Goal: Information Seeking & Learning: Find specific page/section

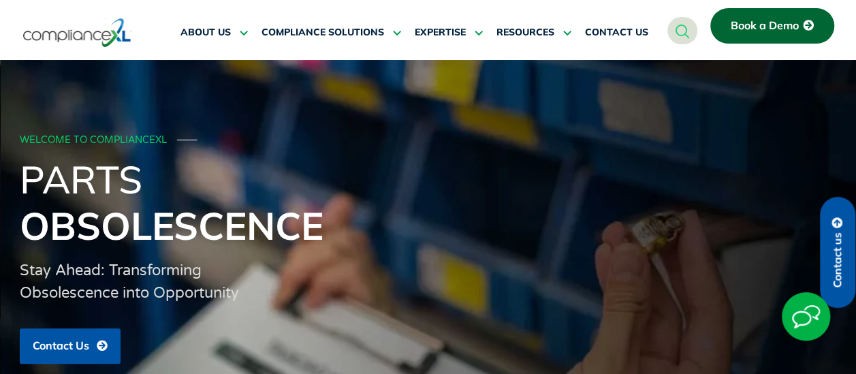
click at [685, 24] on icon "navsearch-button" at bounding box center [683, 31] width 14 height 14
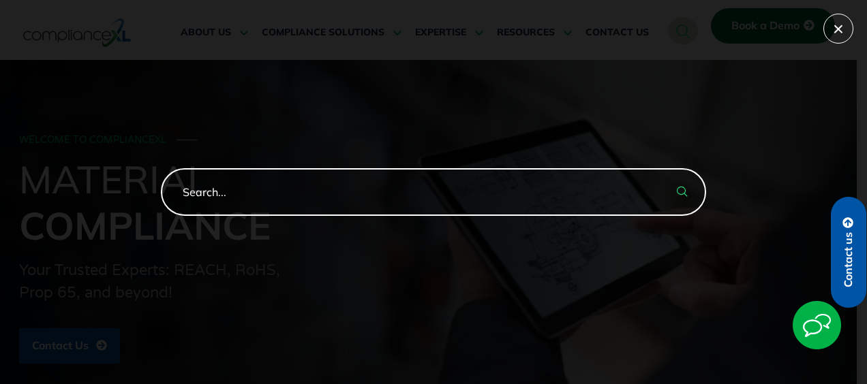
click at [249, 192] on input "search-form" at bounding box center [433, 192] width 545 height 48
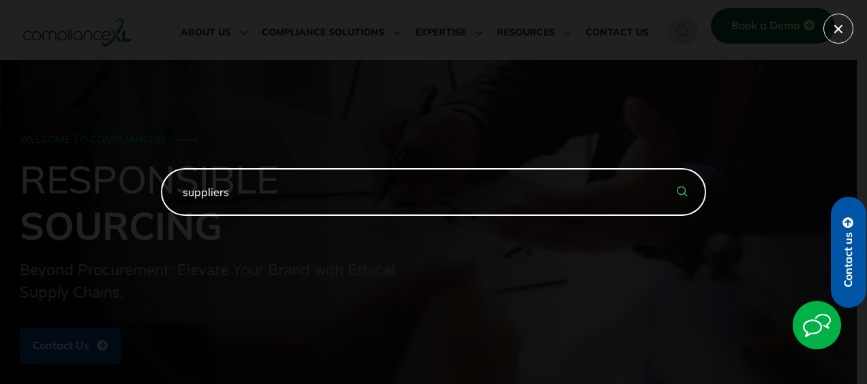
type input "suppliers"
click at [658, 168] on button "search-button" at bounding box center [682, 192] width 48 height 48
